Goal: Information Seeking & Learning: Learn about a topic

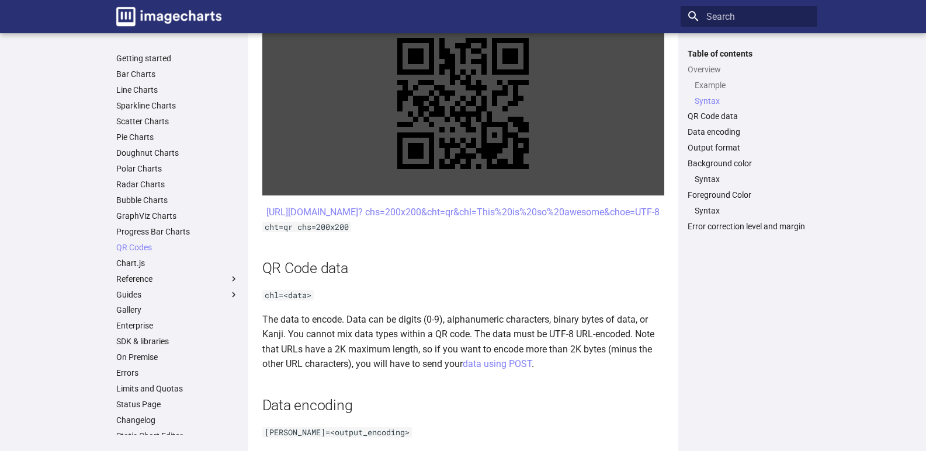
scroll to position [594, 0]
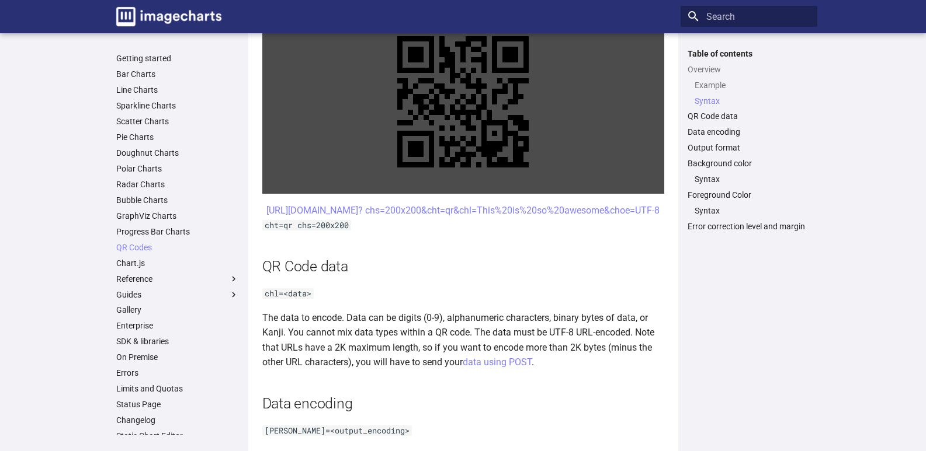
click at [465, 187] on link at bounding box center [463, 102] width 402 height 184
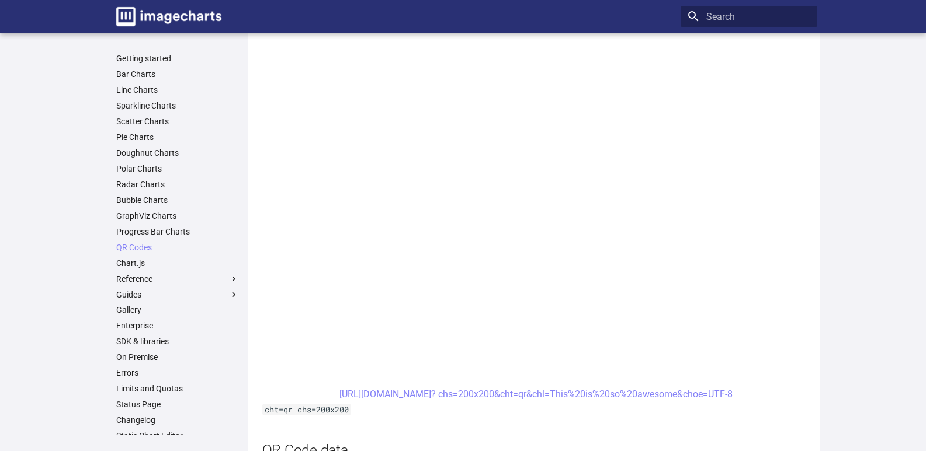
scroll to position [566, 0]
